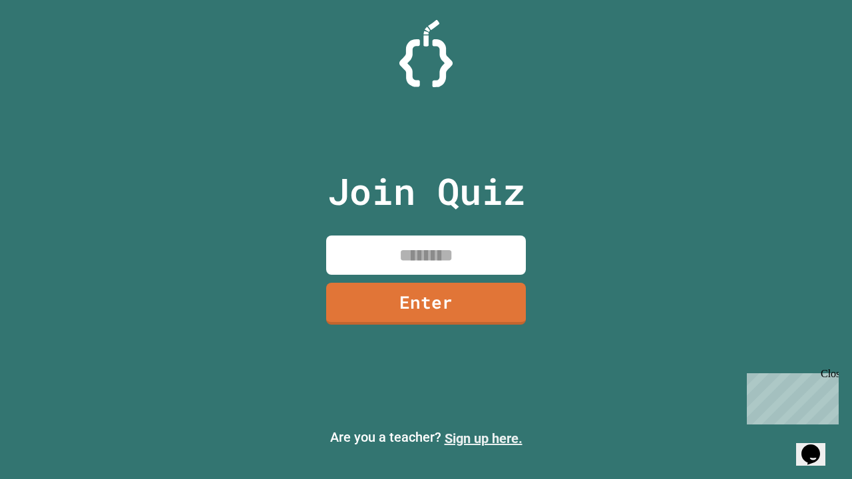
click at [483, 439] on link "Sign up here." at bounding box center [484, 439] width 78 height 16
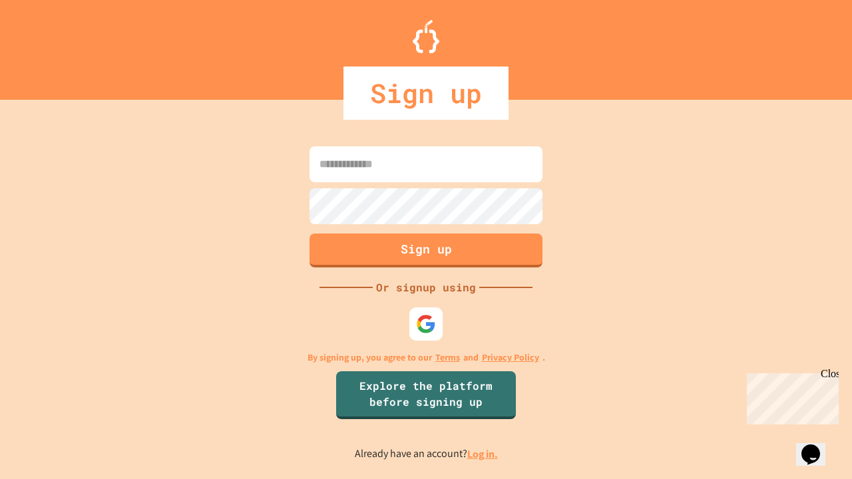
click at [483, 454] on link "Log in." at bounding box center [482, 454] width 31 height 14
